Goal: Transaction & Acquisition: Purchase product/service

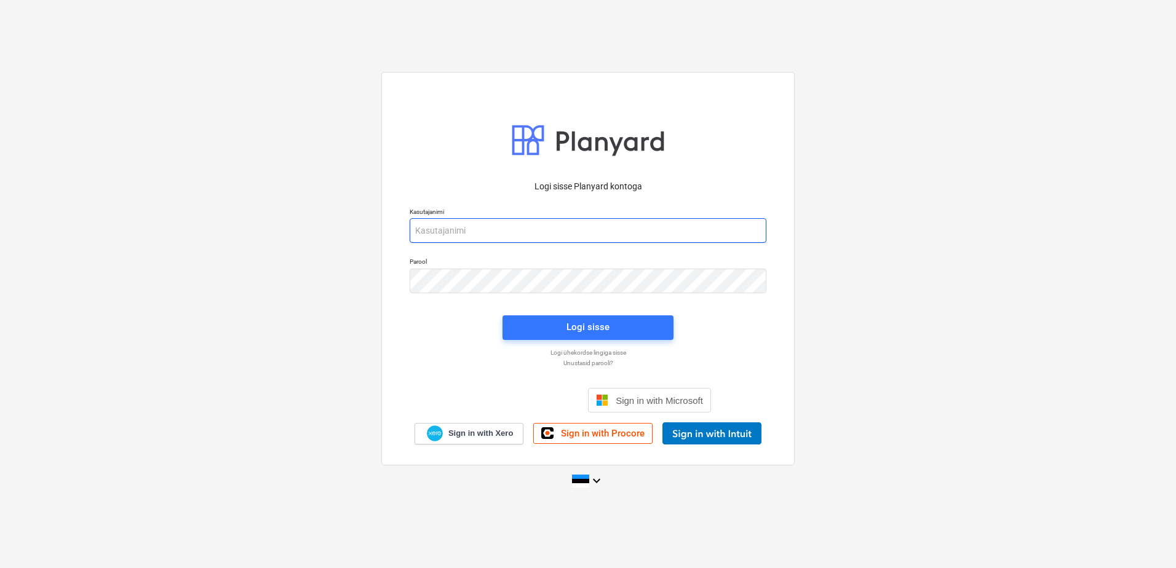
click at [467, 232] on input "email" at bounding box center [588, 230] width 357 height 25
type input "[EMAIL_ADDRESS][DOMAIN_NAME]"
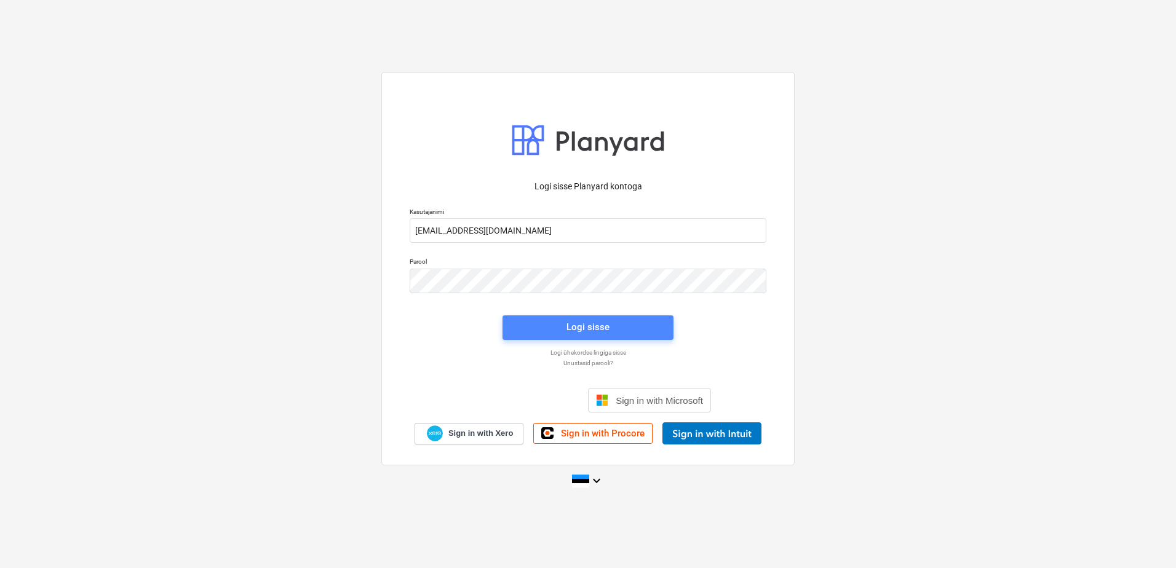
click at [577, 326] on div "Logi sisse" at bounding box center [587, 327] width 43 height 16
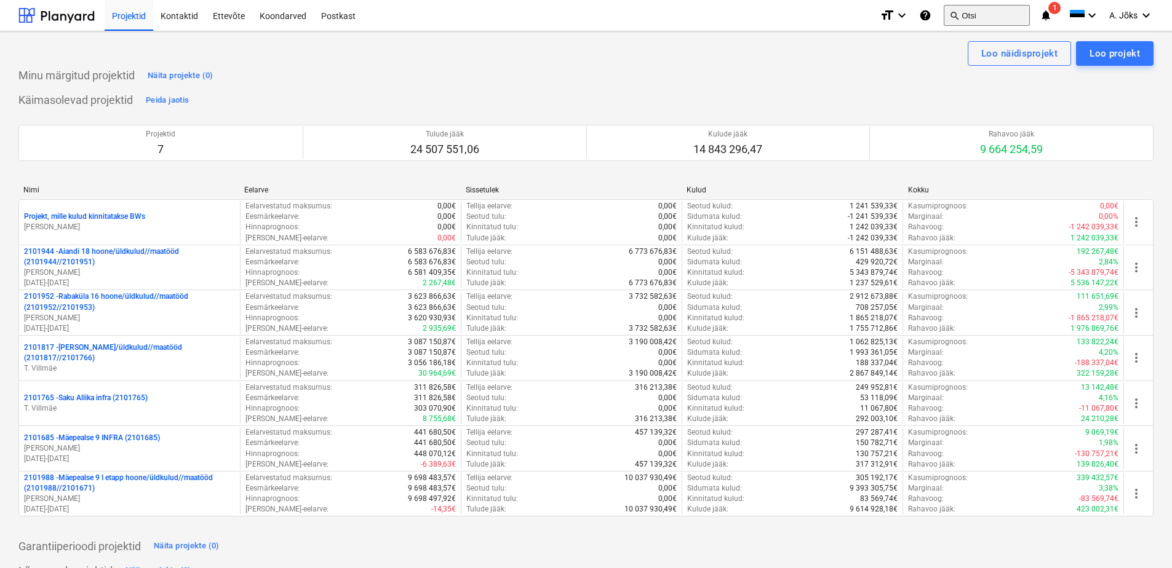
click at [959, 21] on button "search Otsi" at bounding box center [986, 15] width 86 height 21
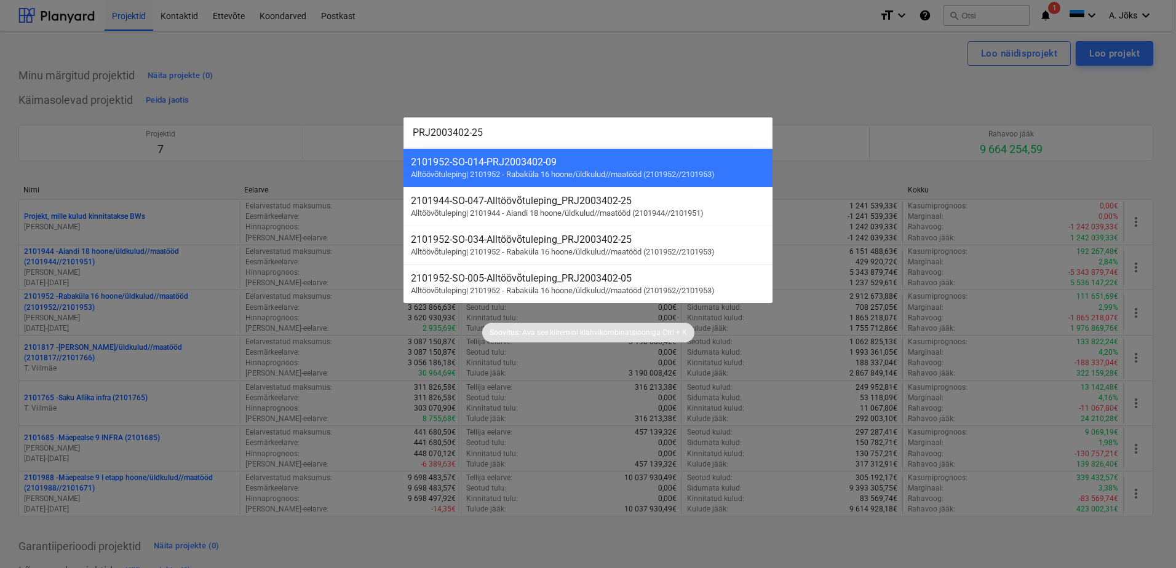
type input "PRJ2003402-25"
click at [623, 51] on div at bounding box center [588, 284] width 1176 height 568
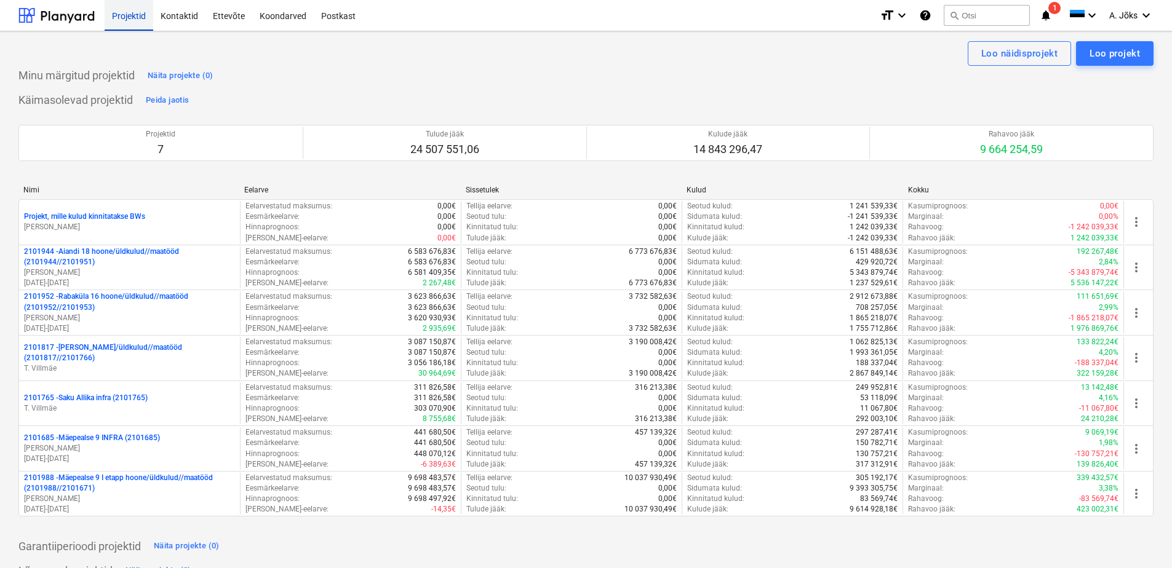
click at [128, 15] on div "Projektid" at bounding box center [129, 14] width 49 height 31
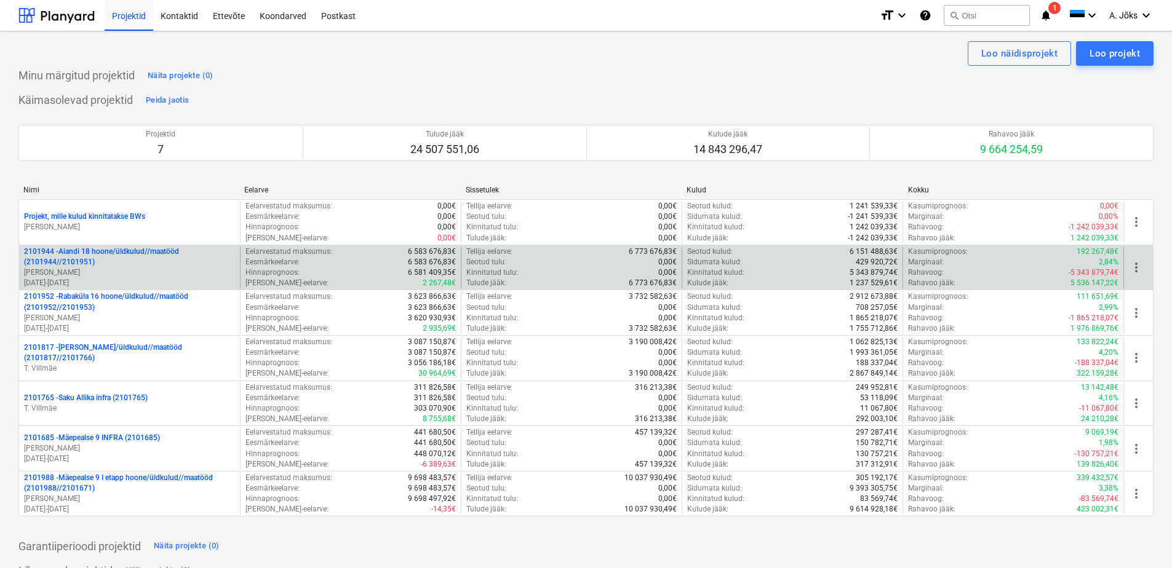
click at [197, 269] on p "[PERSON_NAME]" at bounding box center [129, 273] width 211 height 10
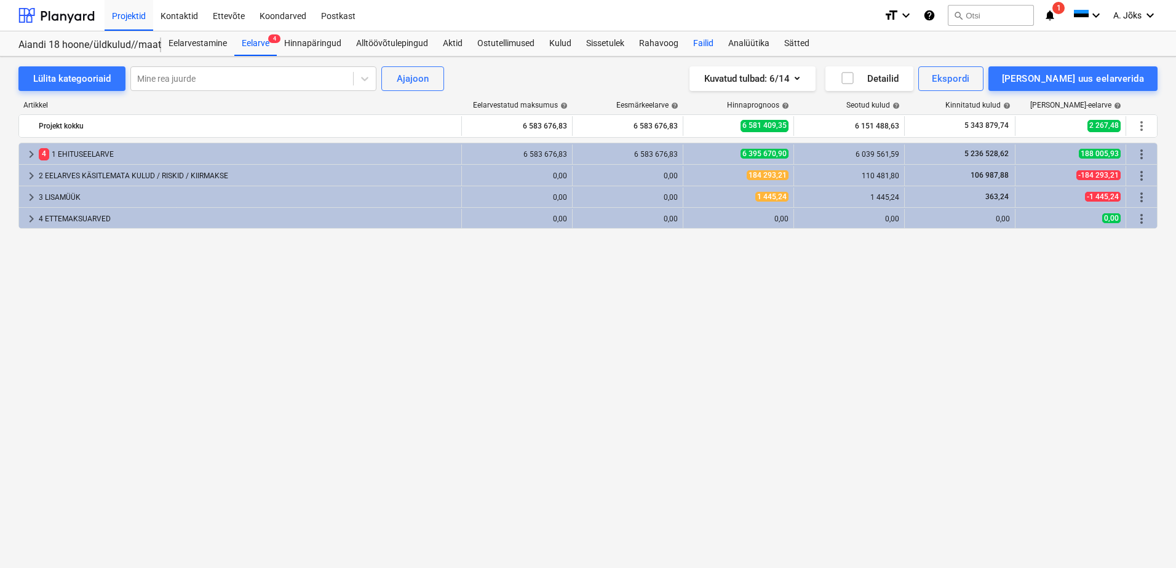
click at [704, 41] on div "Failid" at bounding box center [703, 43] width 35 height 25
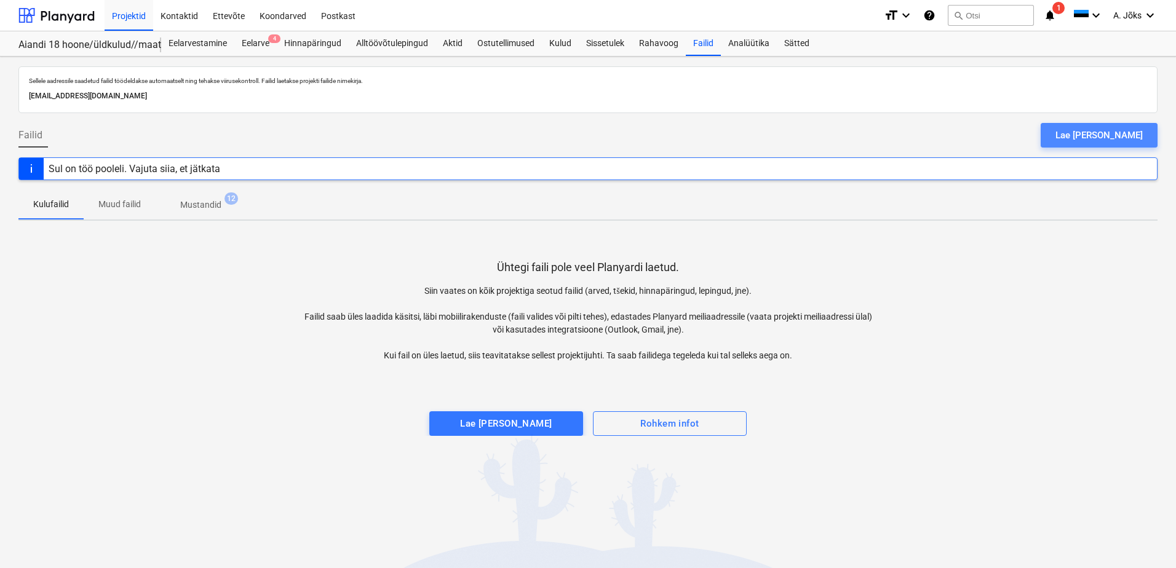
click at [1135, 129] on div "Lae [PERSON_NAME]" at bounding box center [1098, 135] width 87 height 16
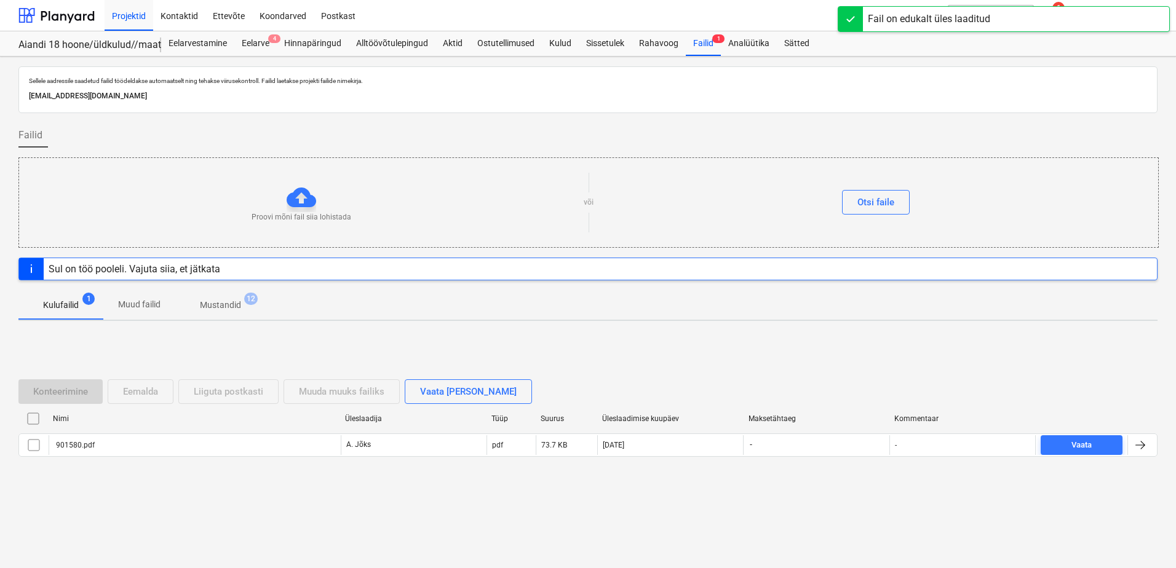
click at [31, 419] on input "checkbox" at bounding box center [33, 419] width 20 height 20
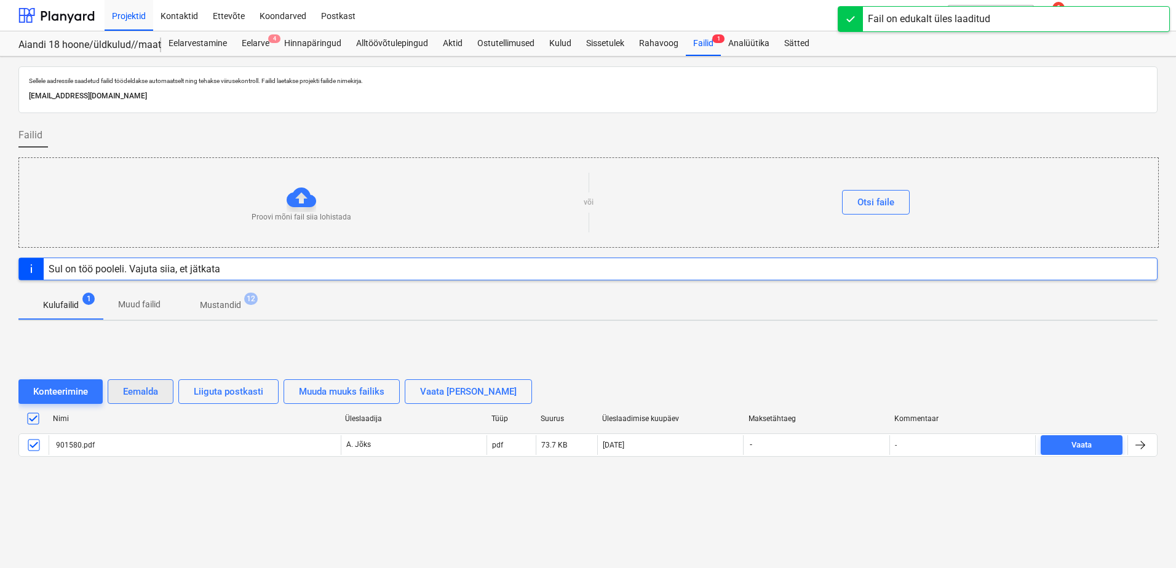
click at [139, 391] on div "Eemalda" at bounding box center [140, 392] width 35 height 16
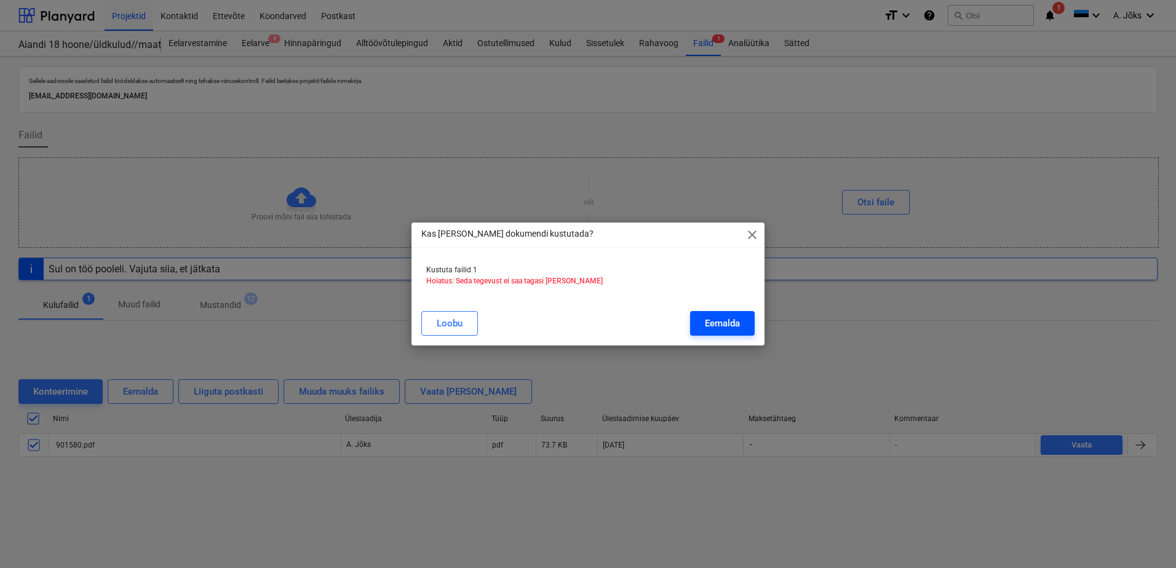
click at [715, 325] on div "Eemalda" at bounding box center [722, 323] width 35 height 16
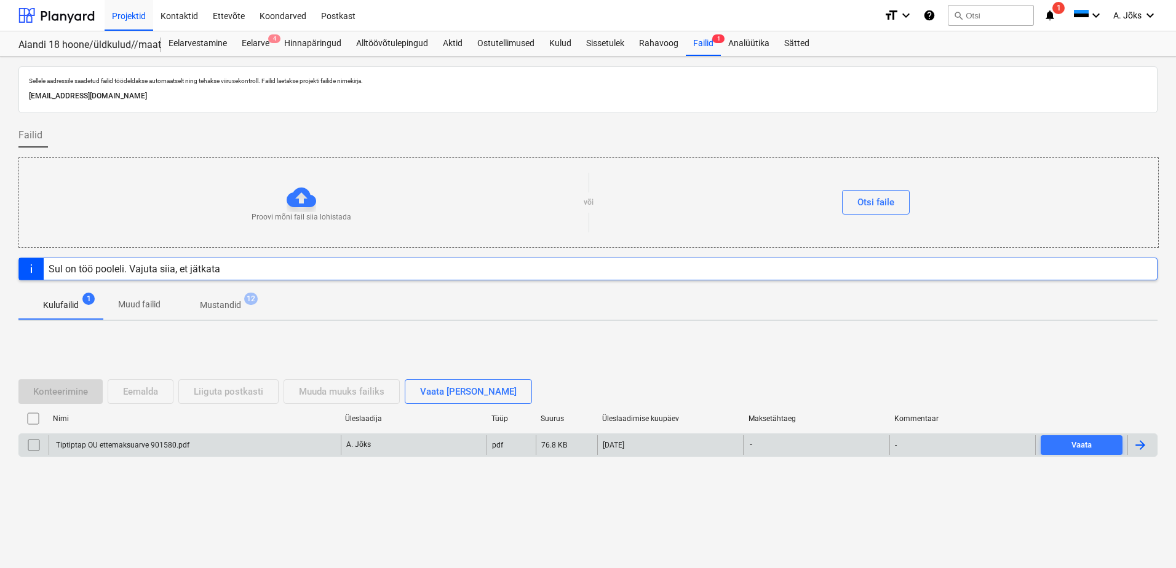
click at [132, 443] on div "Tiptiptap OU ettemaksuarve 901580.pdf" at bounding box center [121, 445] width 135 height 9
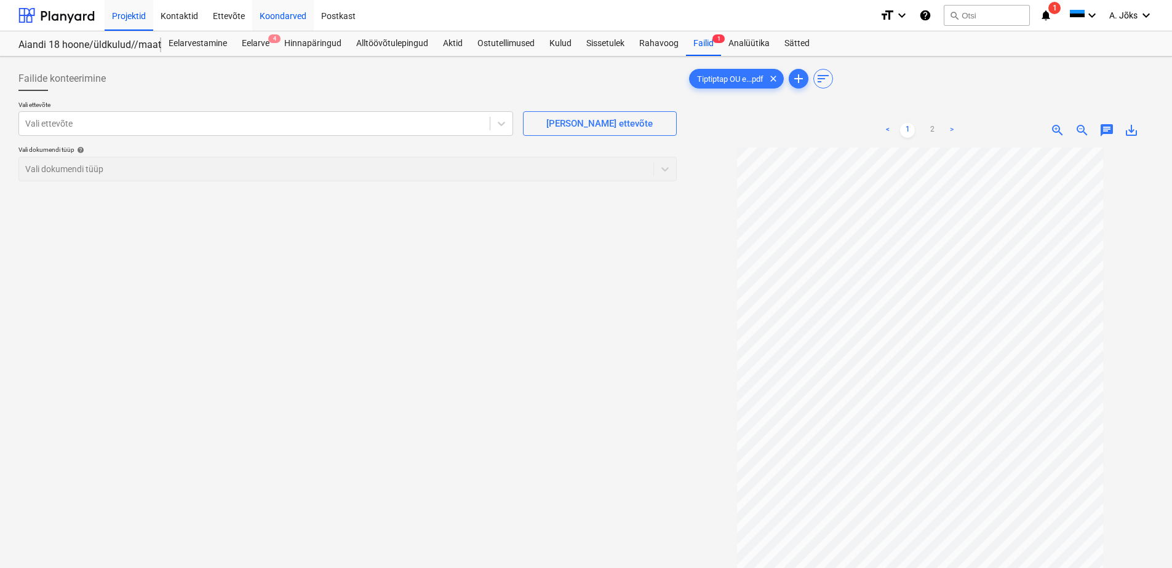
click at [275, 12] on div "Koondarved" at bounding box center [282, 14] width 61 height 31
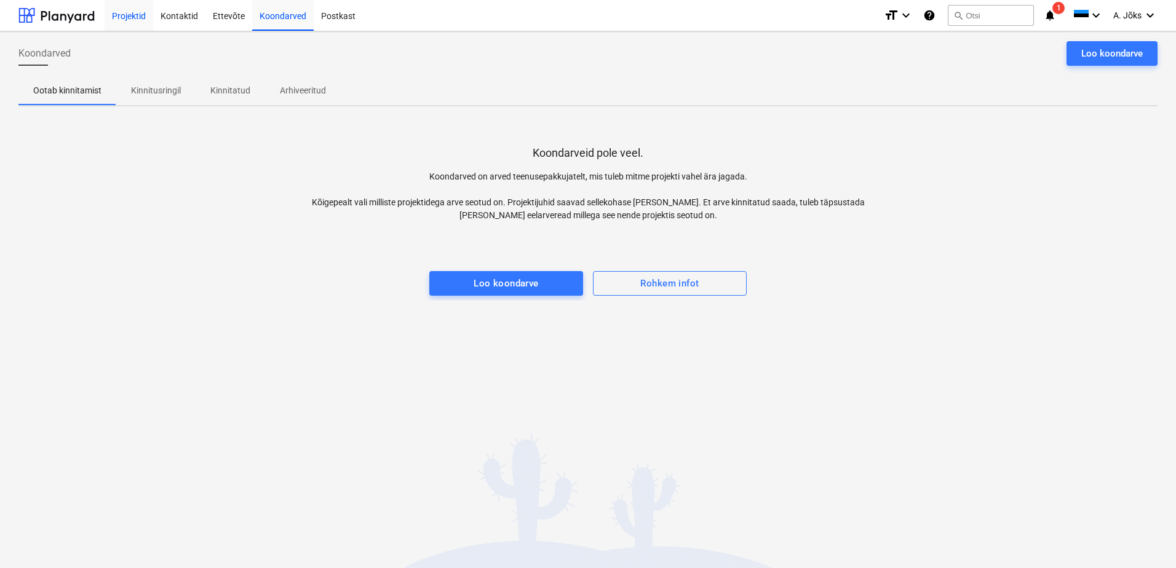
click at [132, 22] on div "Projektid" at bounding box center [129, 14] width 49 height 31
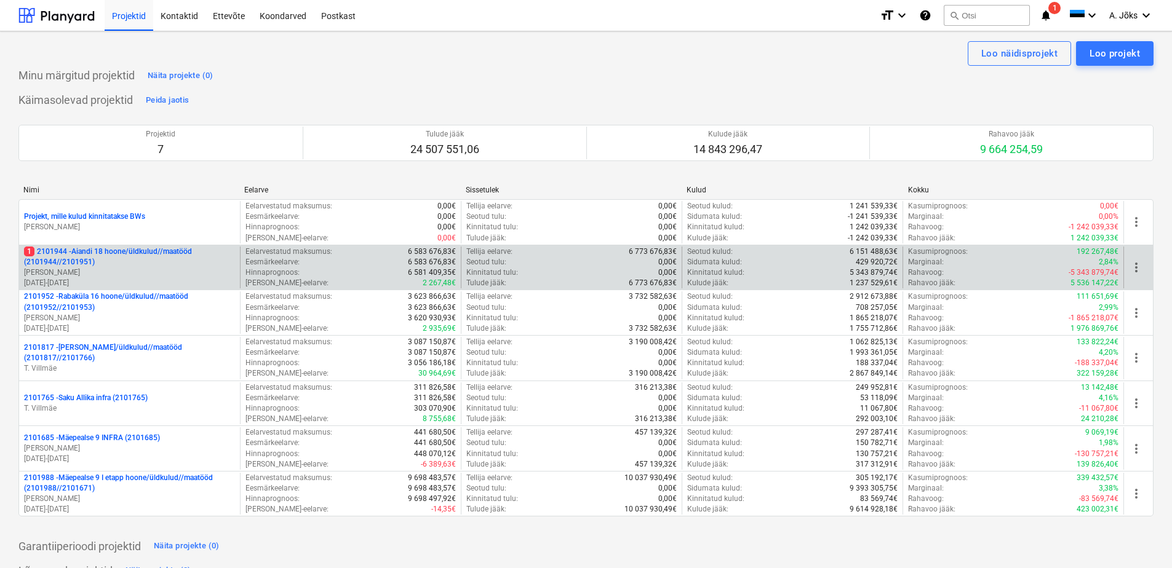
click at [136, 261] on p "1 2101944 - Aiandi 18 hoone/üldkulud//maatööd (2101944//2101951)" at bounding box center [129, 257] width 211 height 21
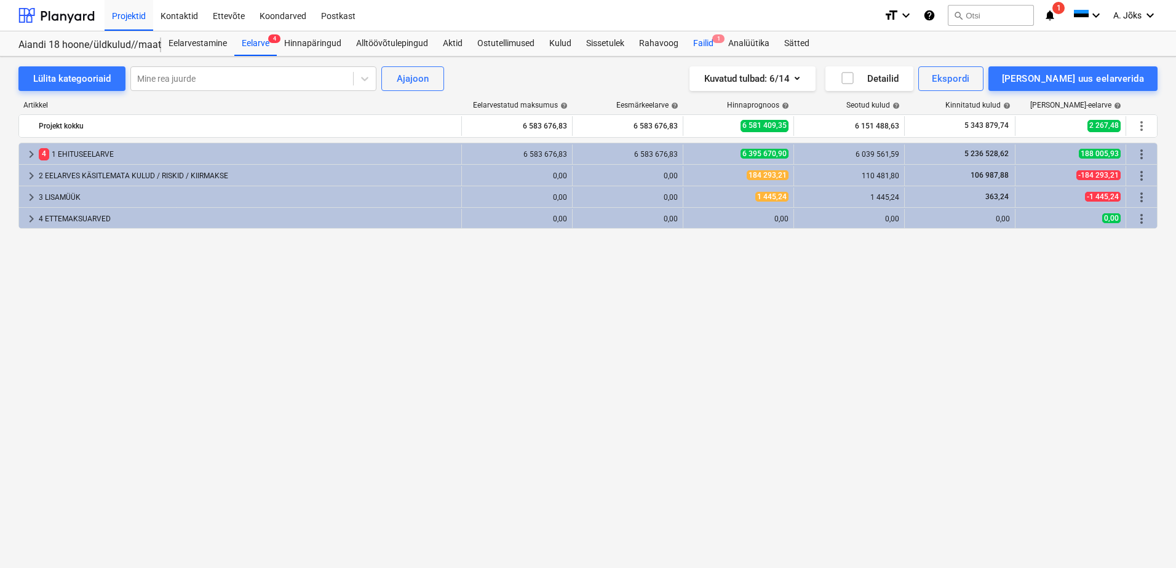
click at [709, 44] on div "Failid 1" at bounding box center [703, 43] width 35 height 25
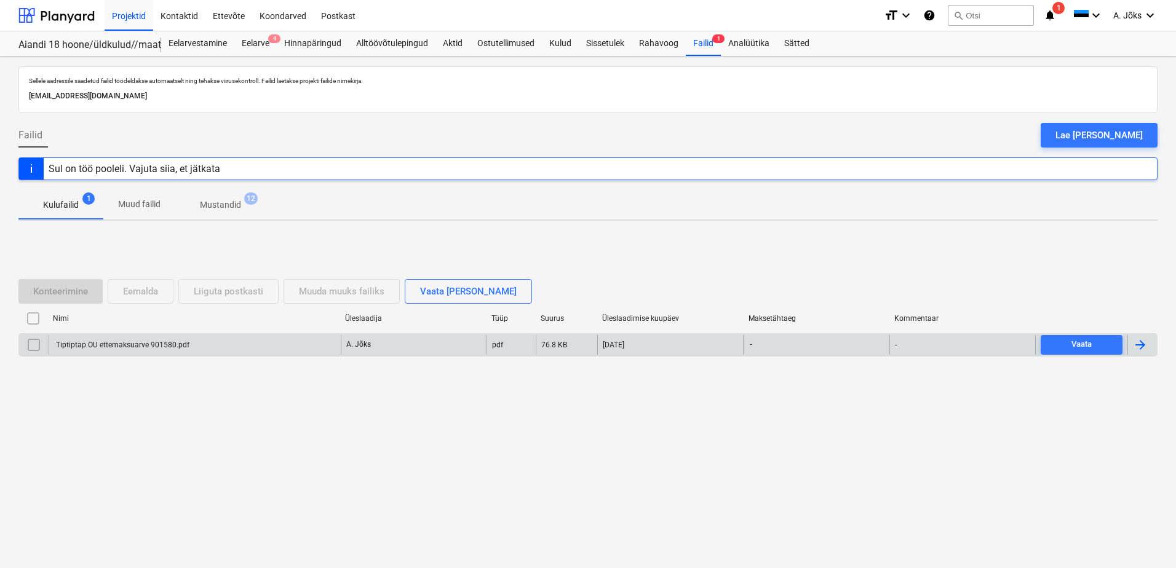
click at [294, 344] on div "Tiptiptap OU ettemaksuarve 901580.pdf" at bounding box center [195, 345] width 292 height 20
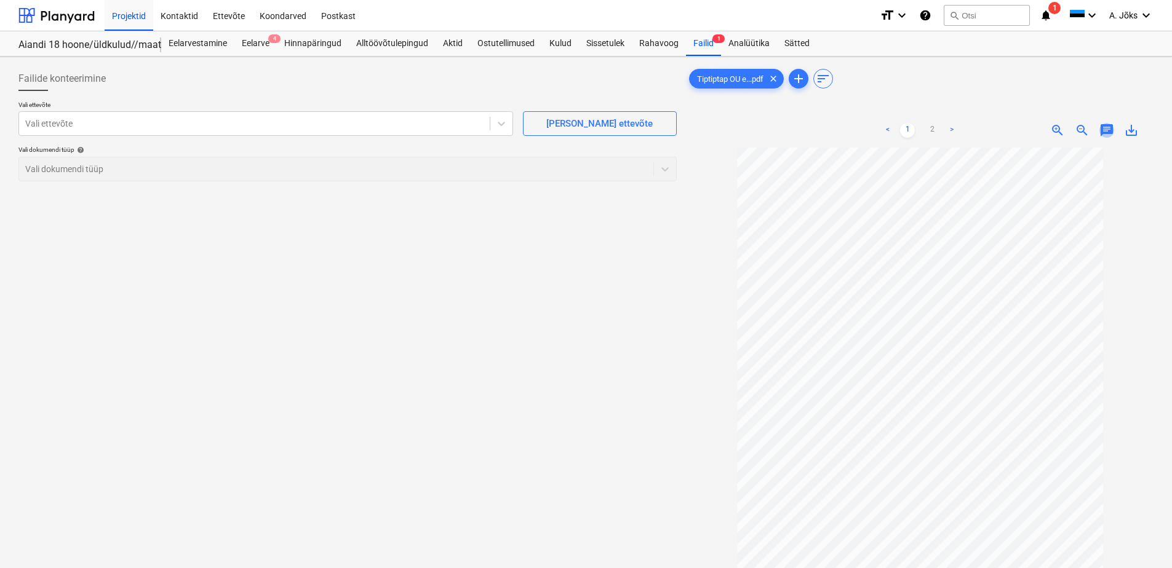
click at [1103, 128] on span "chat" at bounding box center [1106, 130] width 15 height 15
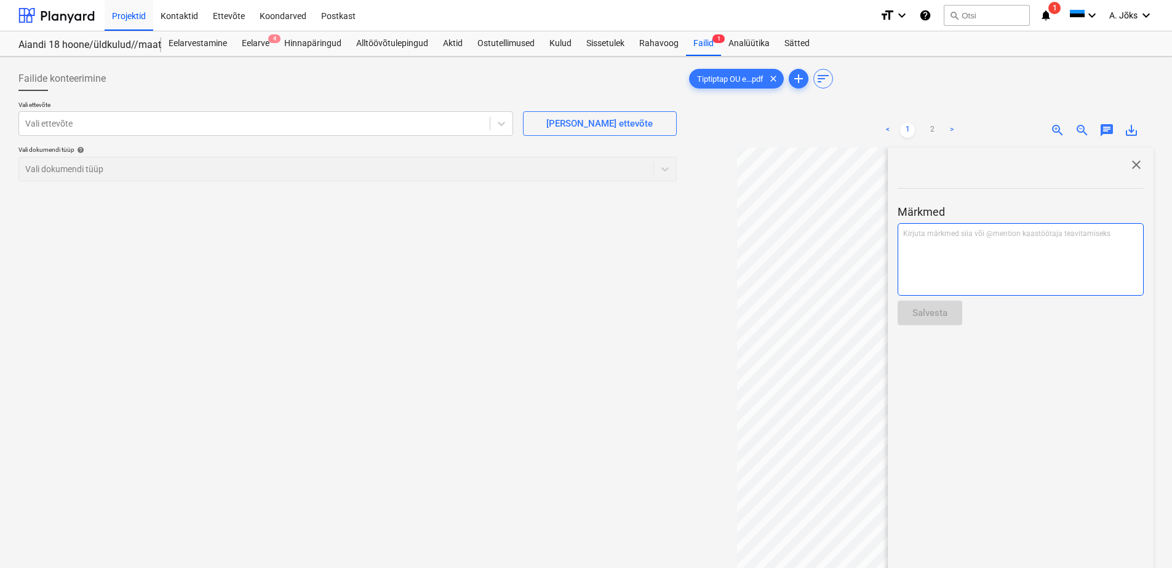
click at [989, 251] on div "Kirjuta märkmed siia või @mention kaastöötaja teavitamiseks ﻿" at bounding box center [1020, 259] width 246 height 73
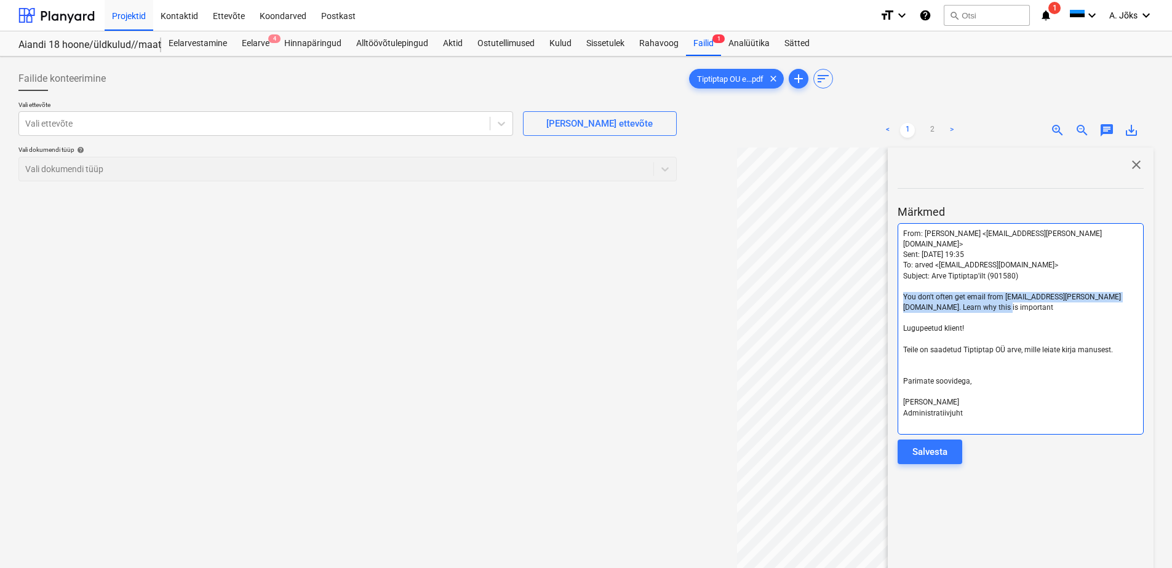
click at [882, 284] on div "< 1 2 > zoom_in zoom_out chat 0 save_alt close Märkmed From: [PERSON_NAME] <[EM…" at bounding box center [919, 397] width 467 height 568
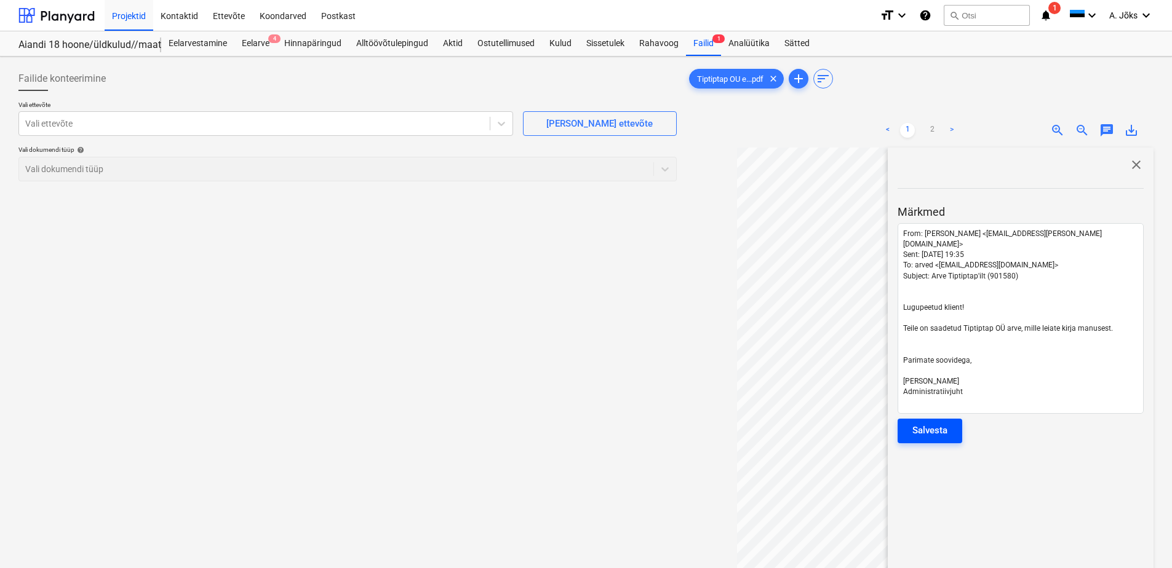
click at [938, 422] on div "Salvesta" at bounding box center [929, 430] width 35 height 16
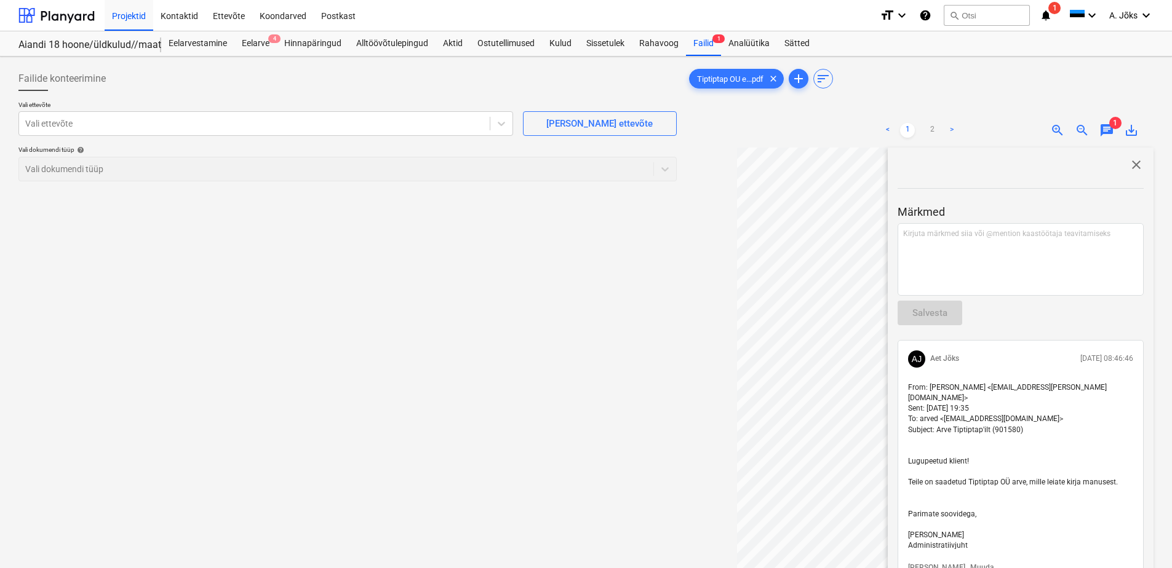
click at [1132, 162] on span "close" at bounding box center [1135, 164] width 15 height 15
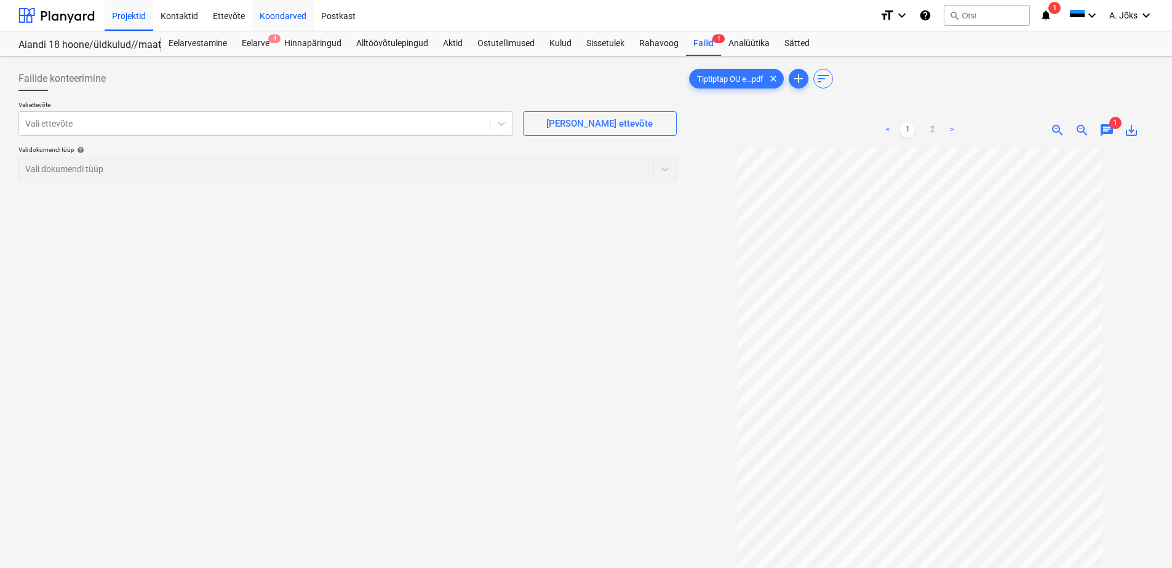
click at [289, 12] on div "Koondarved" at bounding box center [282, 14] width 61 height 31
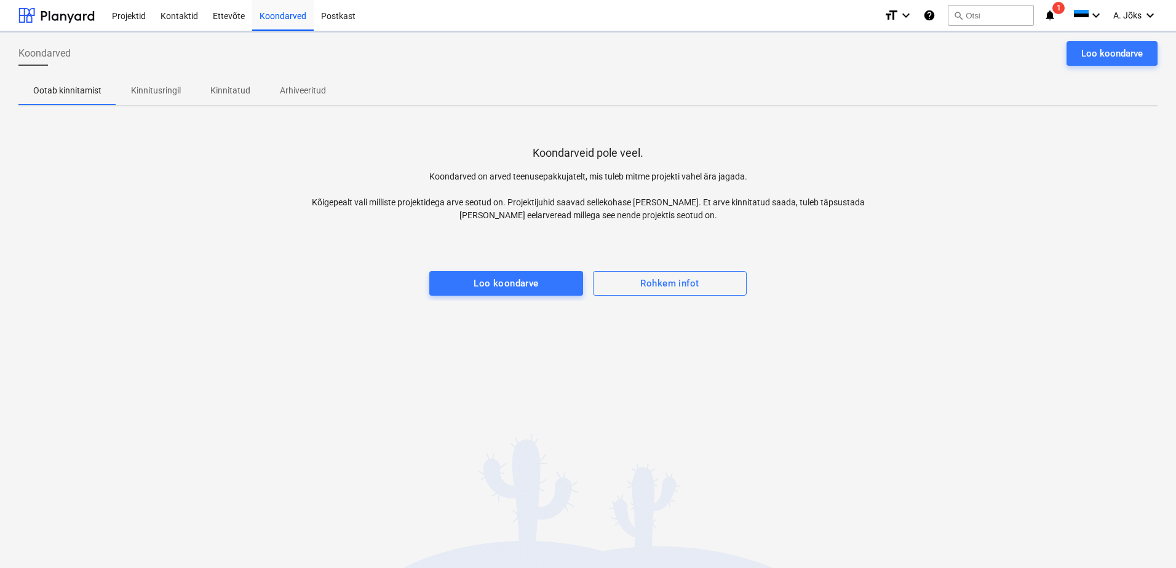
click at [561, 379] on div "Koondarved Loo koondarve Ootab kinnitamist Kinnitusringil Kinnitatud Arhiveerit…" at bounding box center [588, 299] width 1176 height 537
click at [1109, 55] on div "Loo koondarve" at bounding box center [1111, 54] width 61 height 16
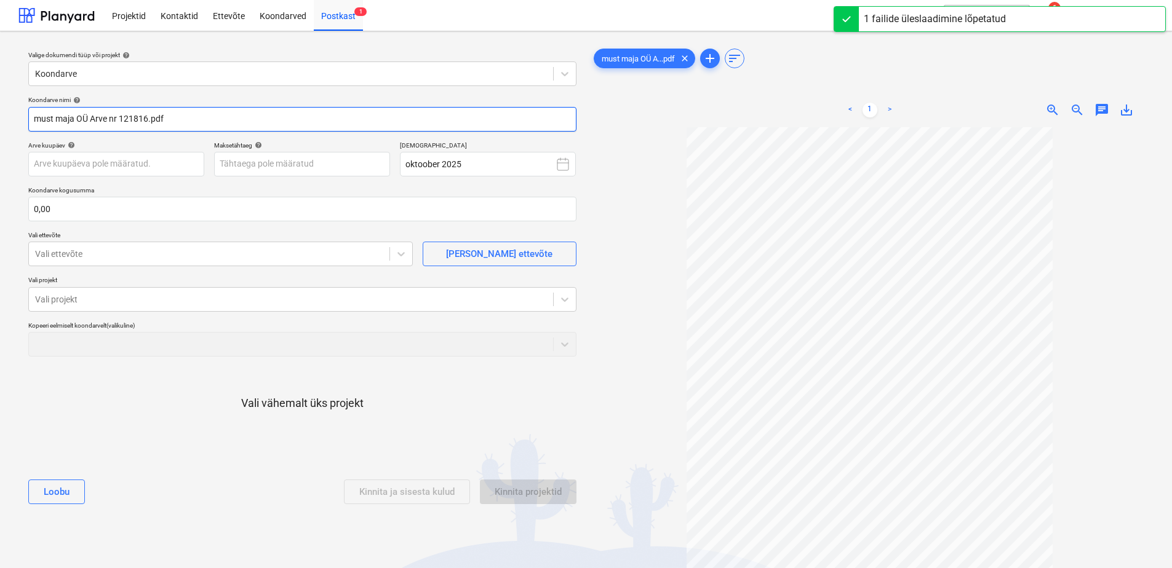
click at [117, 121] on input "must maja OÜ Arve nr 121816.pdf" at bounding box center [302, 119] width 548 height 25
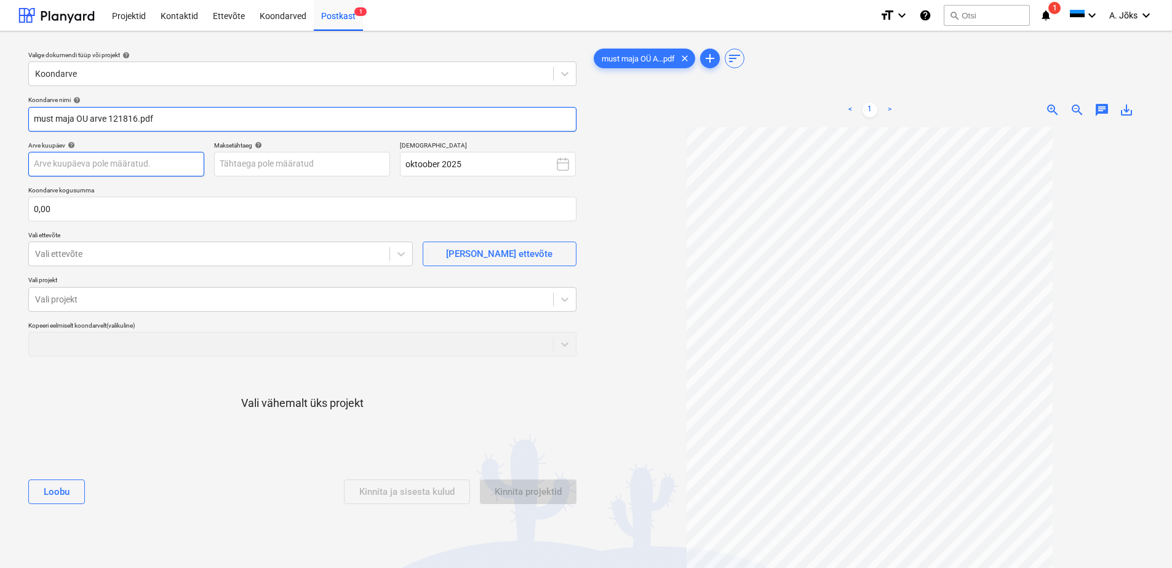
type input "must maja OU arve 121816.pdf"
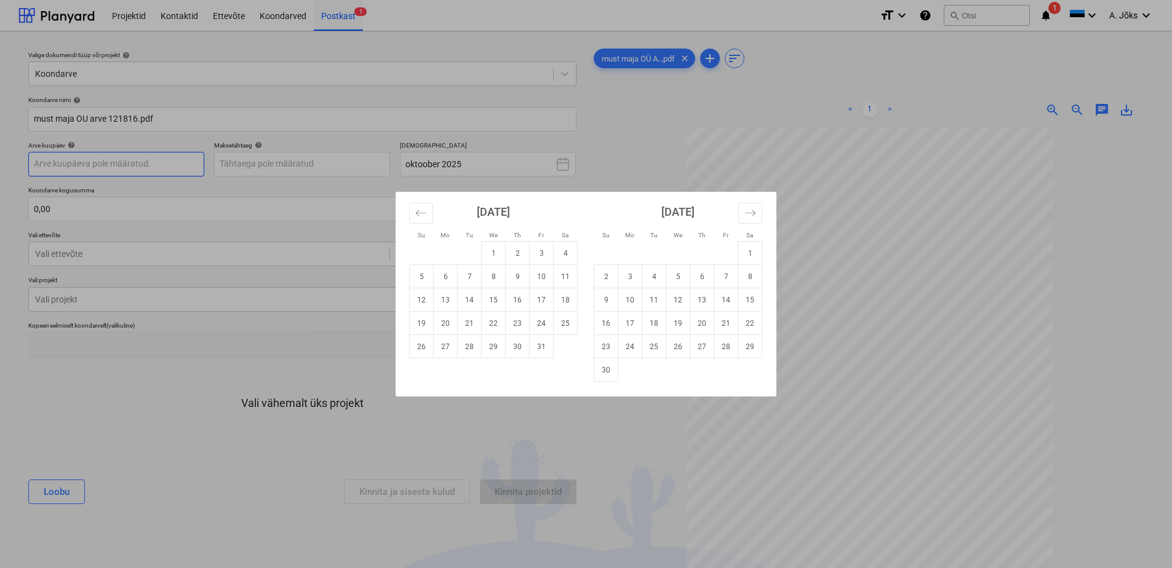
click at [110, 161] on body "Projektid Kontaktid Ettevõte Koondarved Postkast 1 format_size keyboard_arrow_d…" at bounding box center [586, 284] width 1172 height 568
click at [496, 256] on td "1" at bounding box center [494, 253] width 24 height 23
type input "[DATE]"
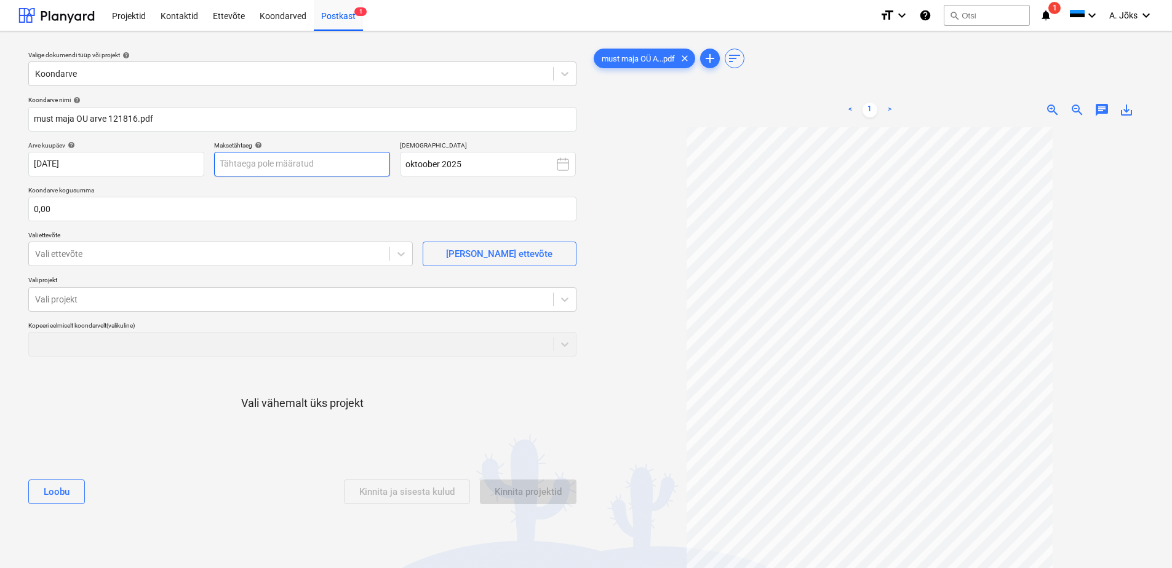
click at [344, 160] on body "Projektid Kontaktid Ettevõte Koondarved Postkast 1 format_size keyboard_arrow_d…" at bounding box center [586, 284] width 1172 height 568
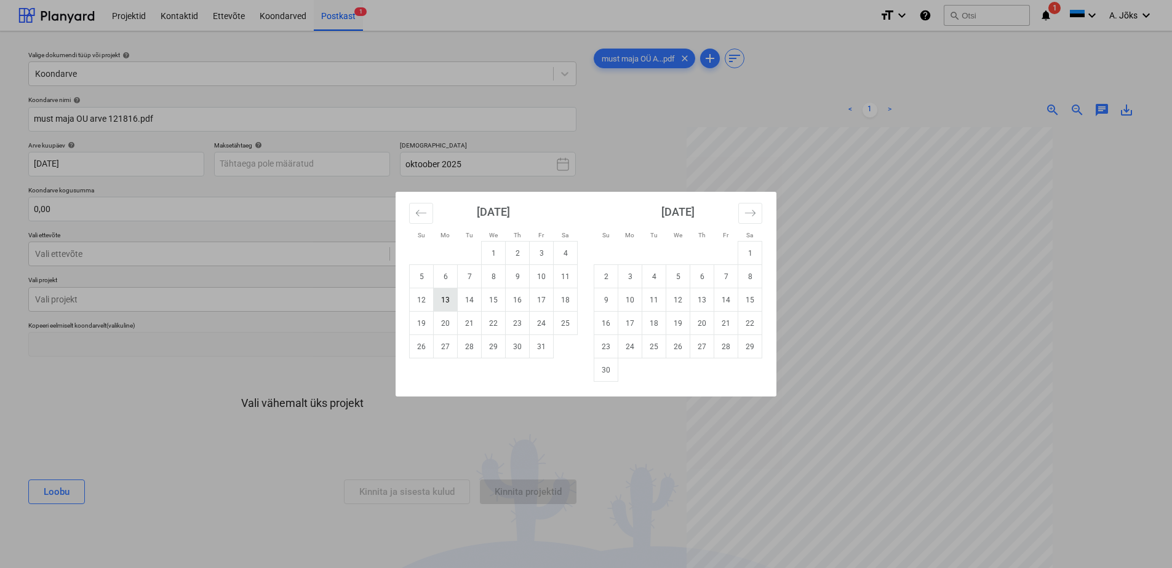
click at [448, 295] on td "13" at bounding box center [446, 299] width 24 height 23
type input "[DATE]"
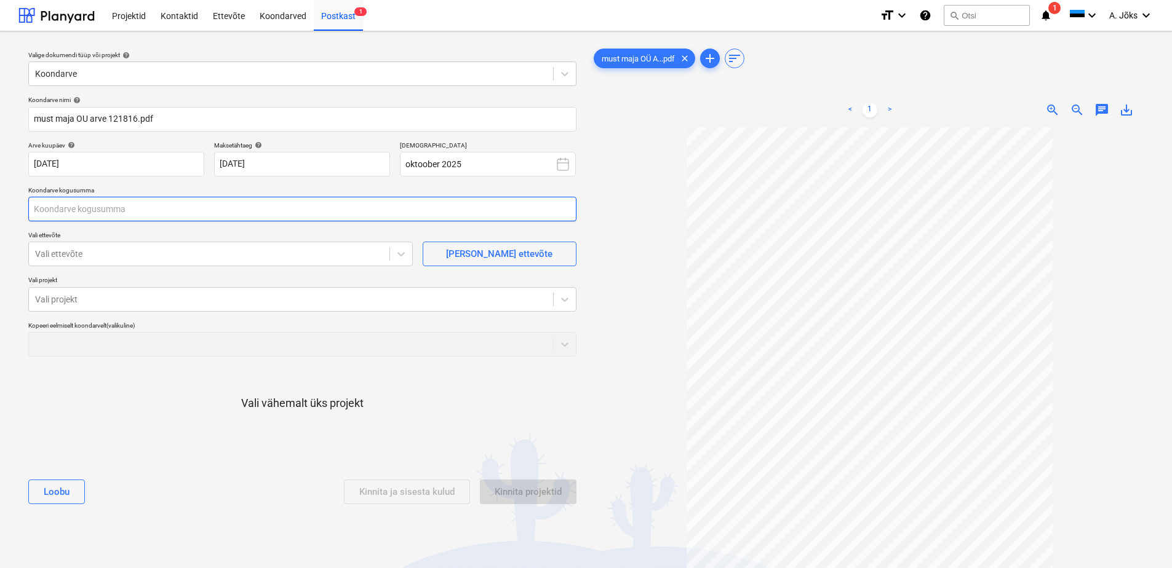
click at [173, 210] on input "text" at bounding box center [302, 209] width 548 height 25
type input "240,00"
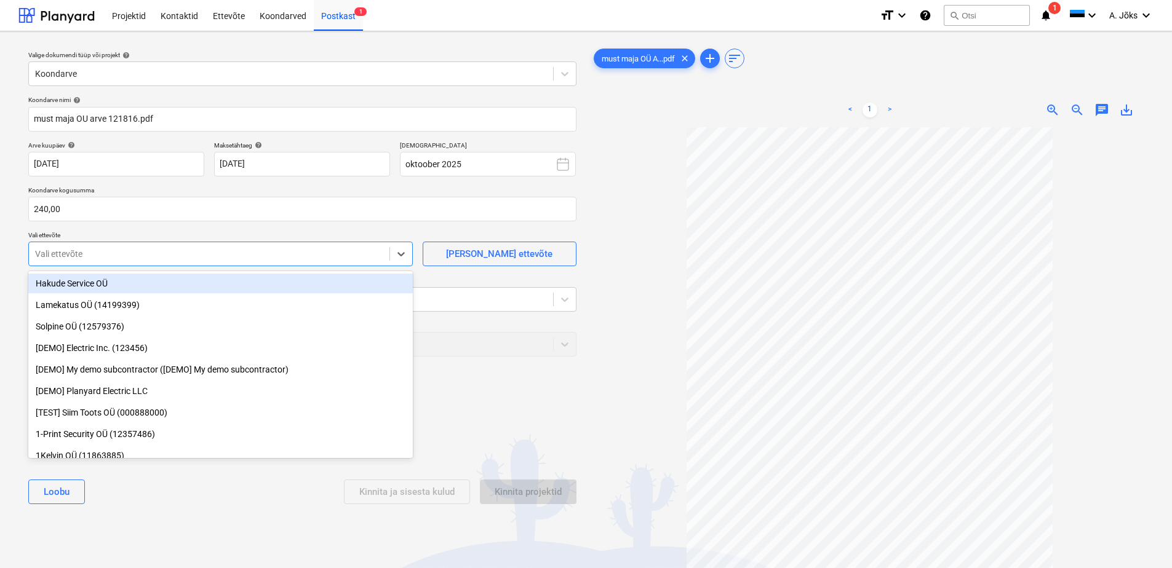
click at [167, 248] on div at bounding box center [209, 254] width 348 height 12
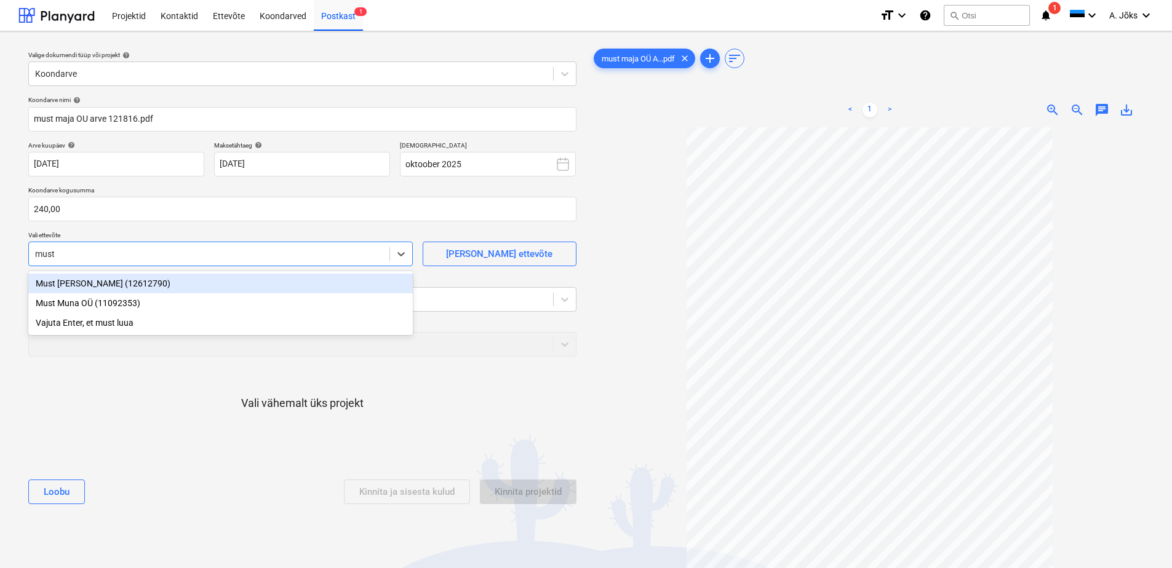
type input "must m"
click at [135, 284] on div "Must [PERSON_NAME] (12612790)" at bounding box center [220, 284] width 384 height 20
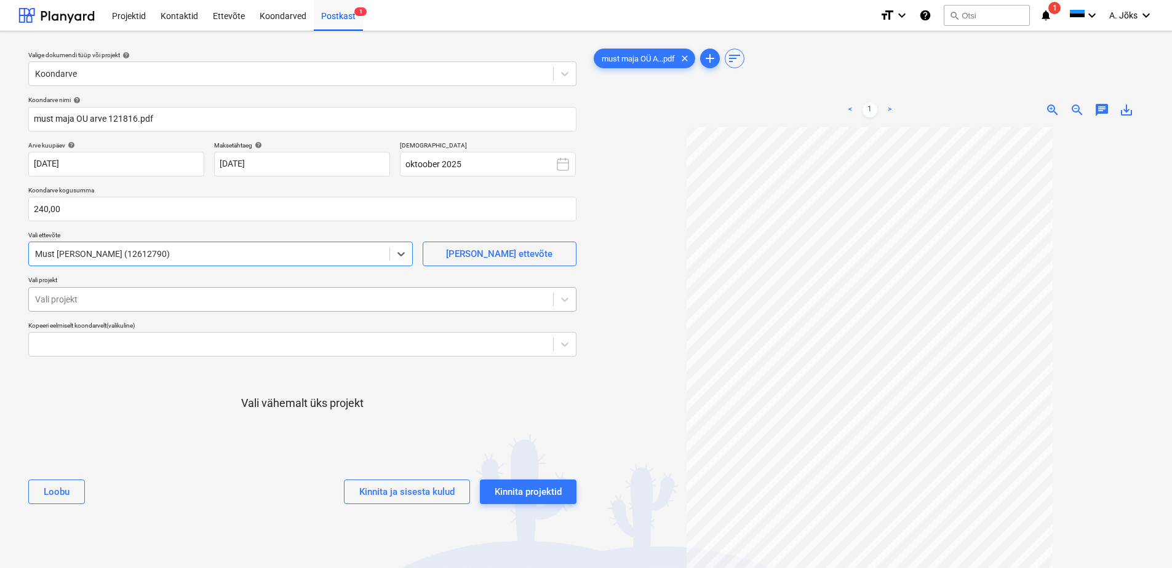
click at [133, 298] on div at bounding box center [291, 299] width 512 height 12
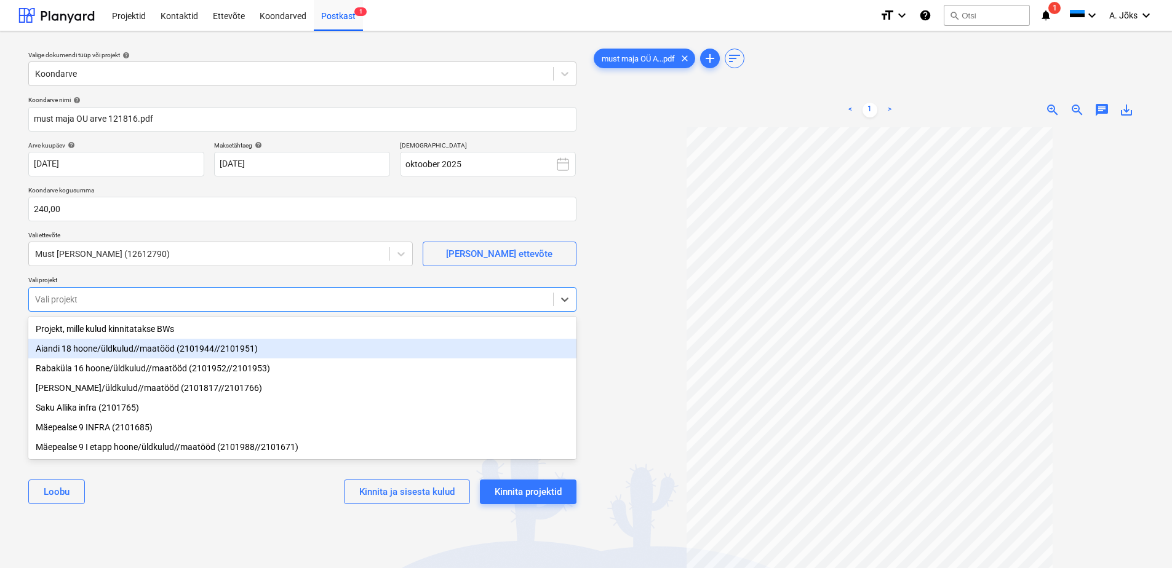
click at [119, 344] on div "Aiandi 18 hoone/üldkulud//maatööd (2101944//2101951)" at bounding box center [302, 349] width 548 height 20
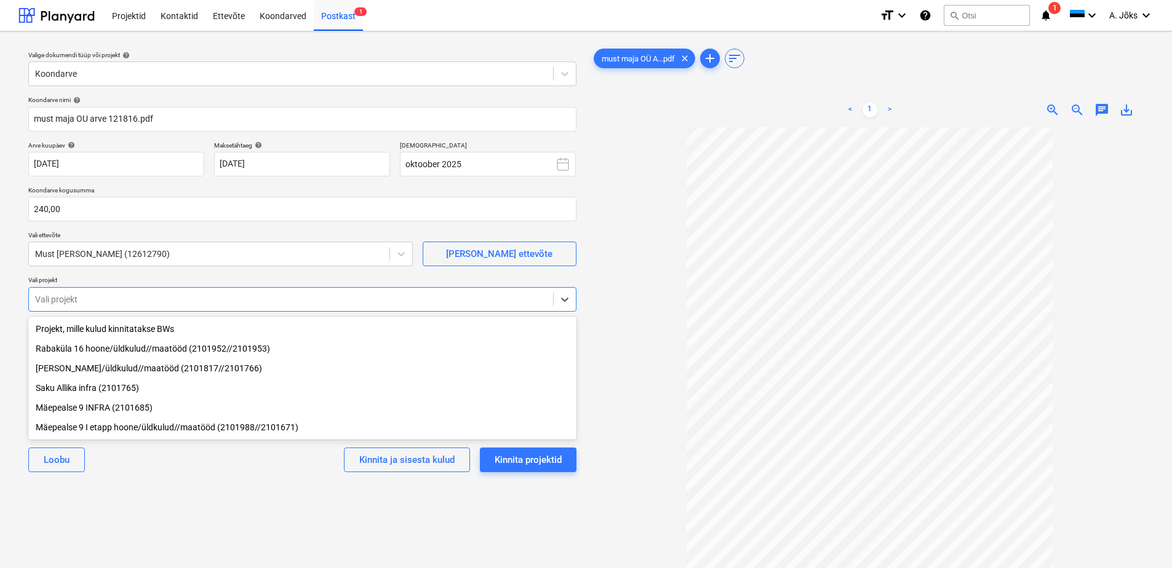
click at [115, 352] on div "Rabaküla 16 hoone/üldkulud//maatööd (2101952//2101953)" at bounding box center [302, 349] width 548 height 20
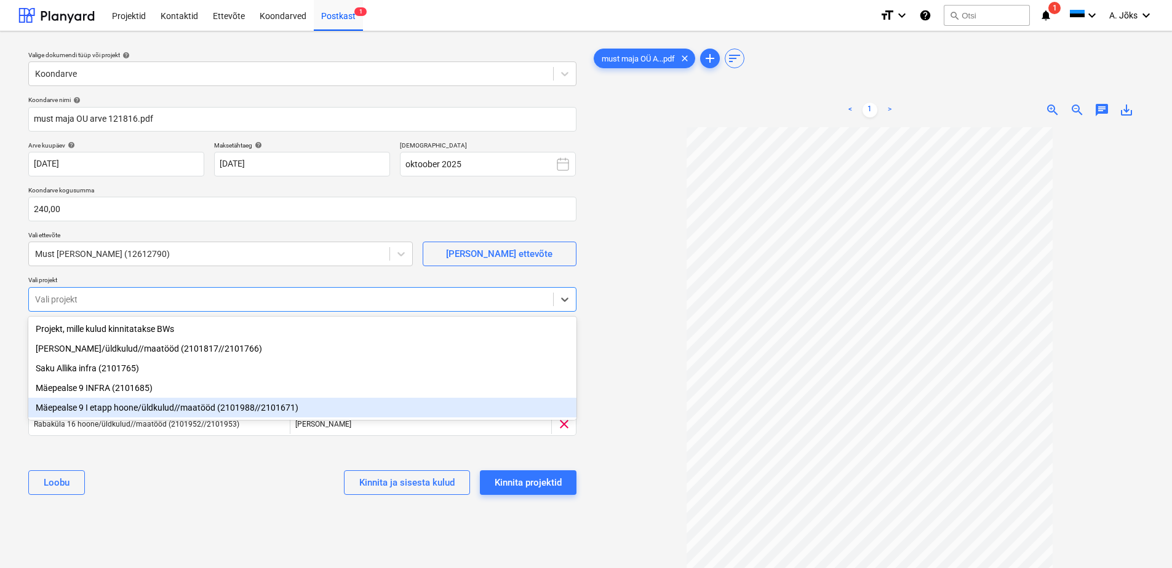
click at [201, 507] on div "Koondarve nimi help must maja OU arve 121816.pdf Arve kuupäev help [DATE] 01.10…" at bounding box center [302, 300] width 558 height 419
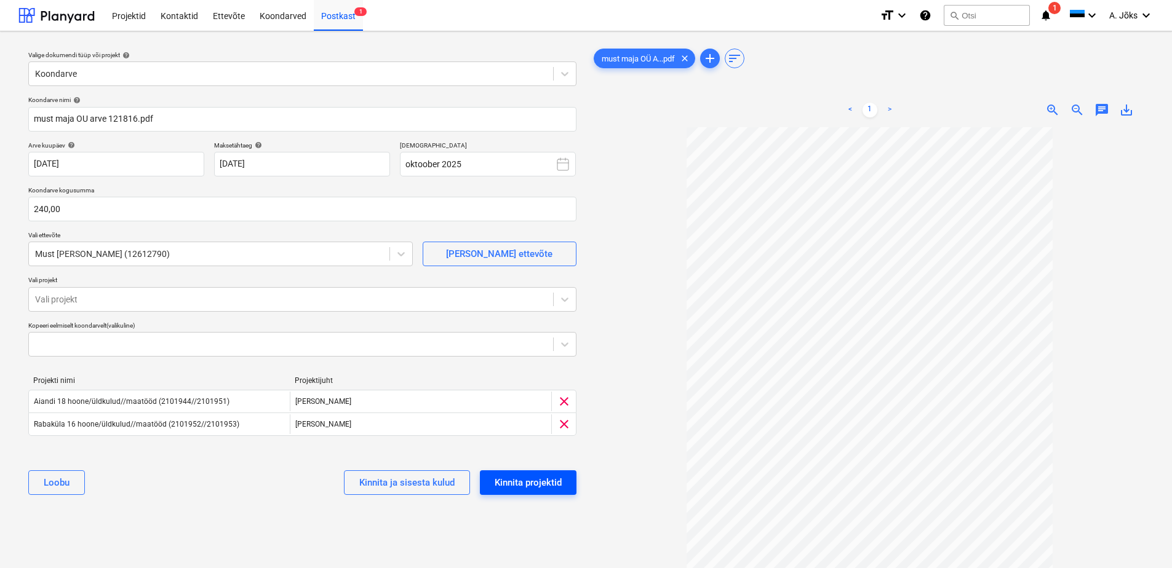
click at [545, 485] on div "Kinnita projektid" at bounding box center [527, 483] width 67 height 16
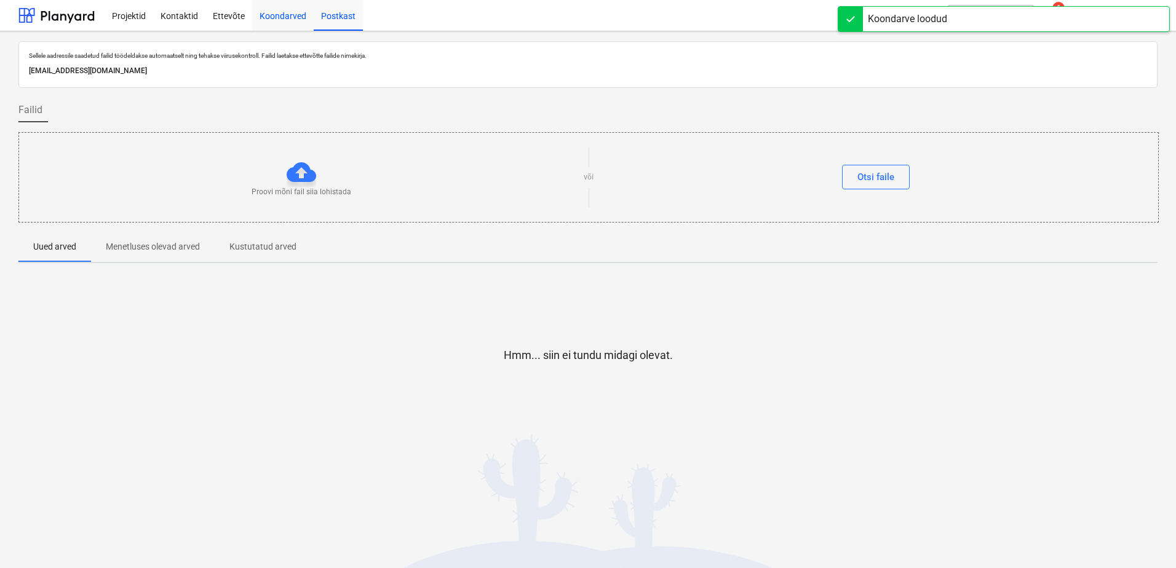
click at [264, 15] on div "Koondarved" at bounding box center [282, 14] width 61 height 31
